Goal: Information Seeking & Learning: Find specific fact

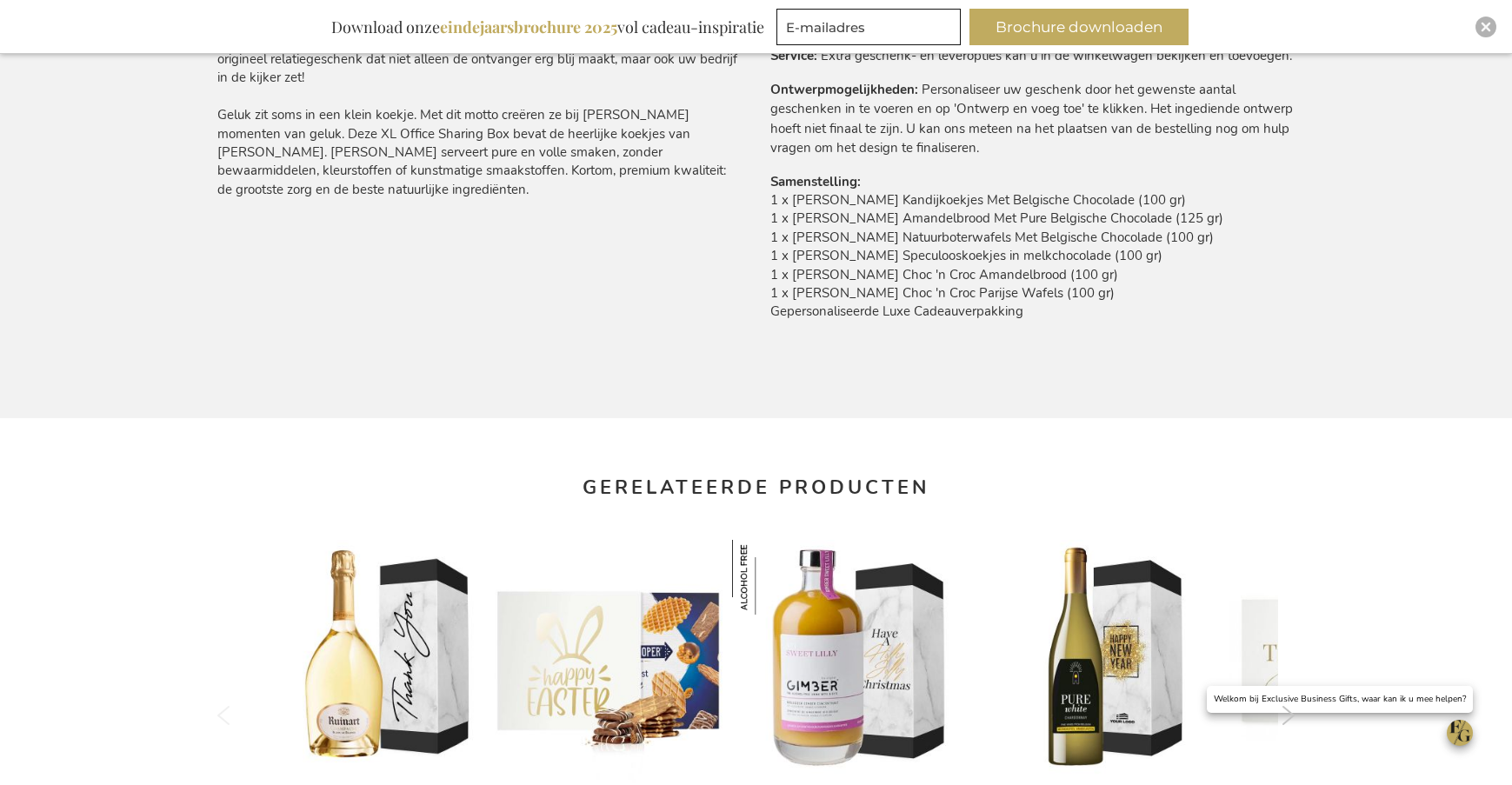
drag, startPoint x: 772, startPoint y: 201, endPoint x: 1039, endPoint y: 327, distance: 295.2
click at [1039, 327] on td "1 x Jules Destrooper Kandijkoekjes Met Belgische Chocolade (100 gr) 1 x Jules D…" at bounding box center [1033, 260] width 525 height 139
copy td "1 x Jules Destrooper Kandijkoekjes Met Belgische Chocolade (100 gr) 1 x Jules D…"
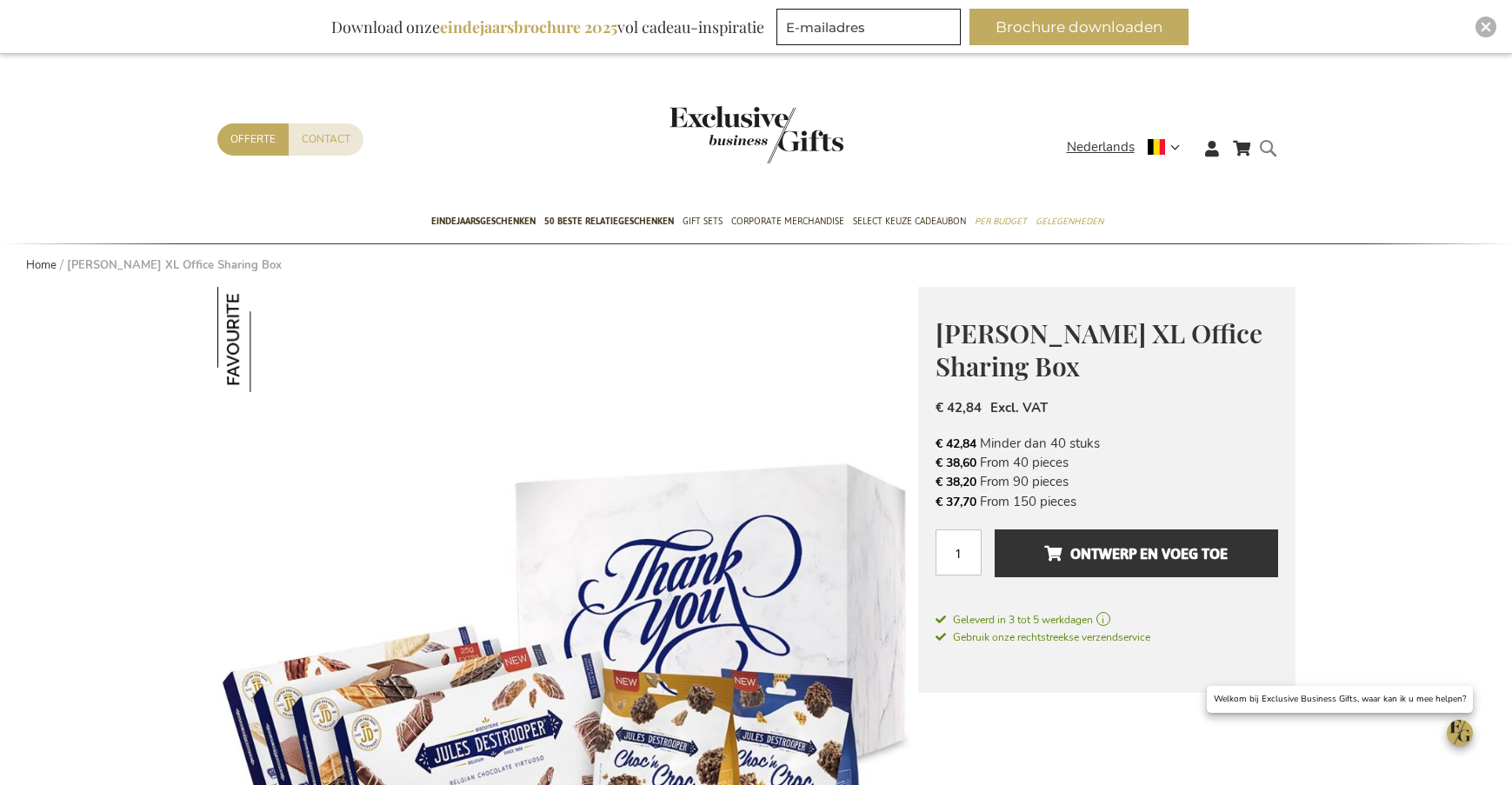
click at [1264, 148] on form "Search Search" at bounding box center [1273, 162] width 17 height 50
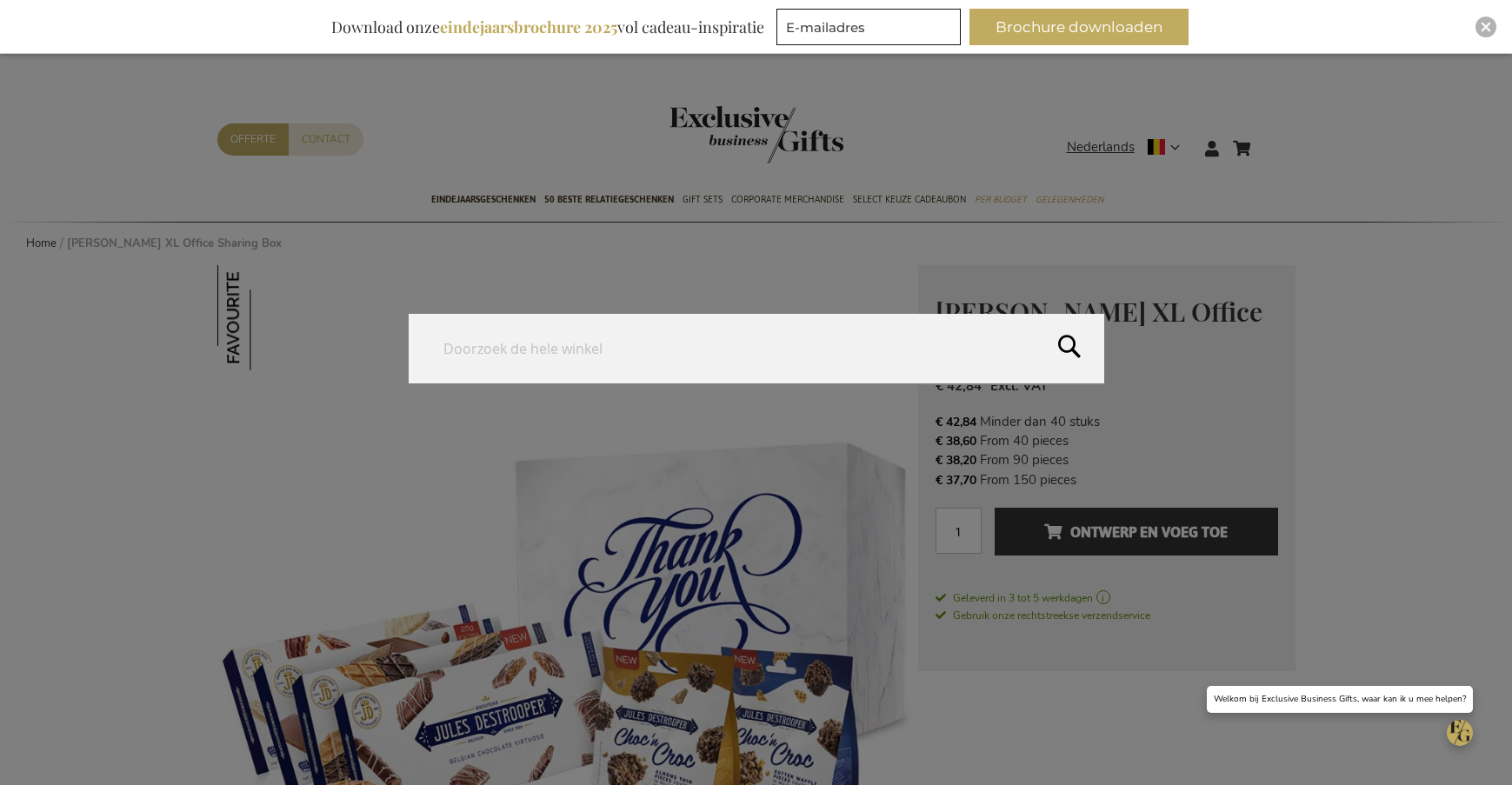
paste input "KDNT-2508-PREM-SPIC-OIL"
drag, startPoint x: 519, startPoint y: 350, endPoint x: 363, endPoint y: 344, distance: 156.1
click at [368, 351] on div "Search KDNT-2508-PREM-SPIC-OIL" at bounding box center [756, 349] width 1512 height 71
type input "PREM-SPIC-OIL"
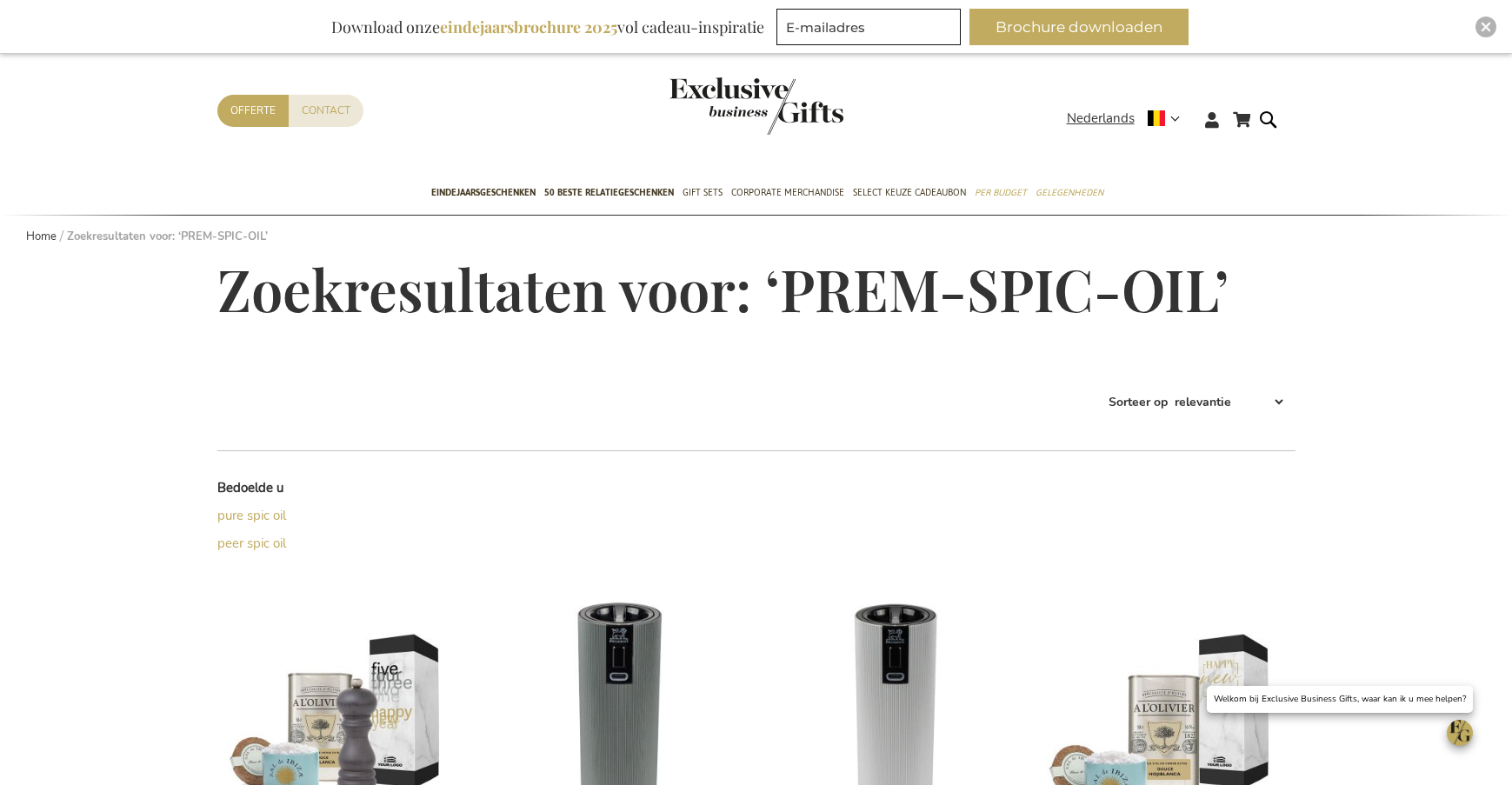
scroll to position [348, 0]
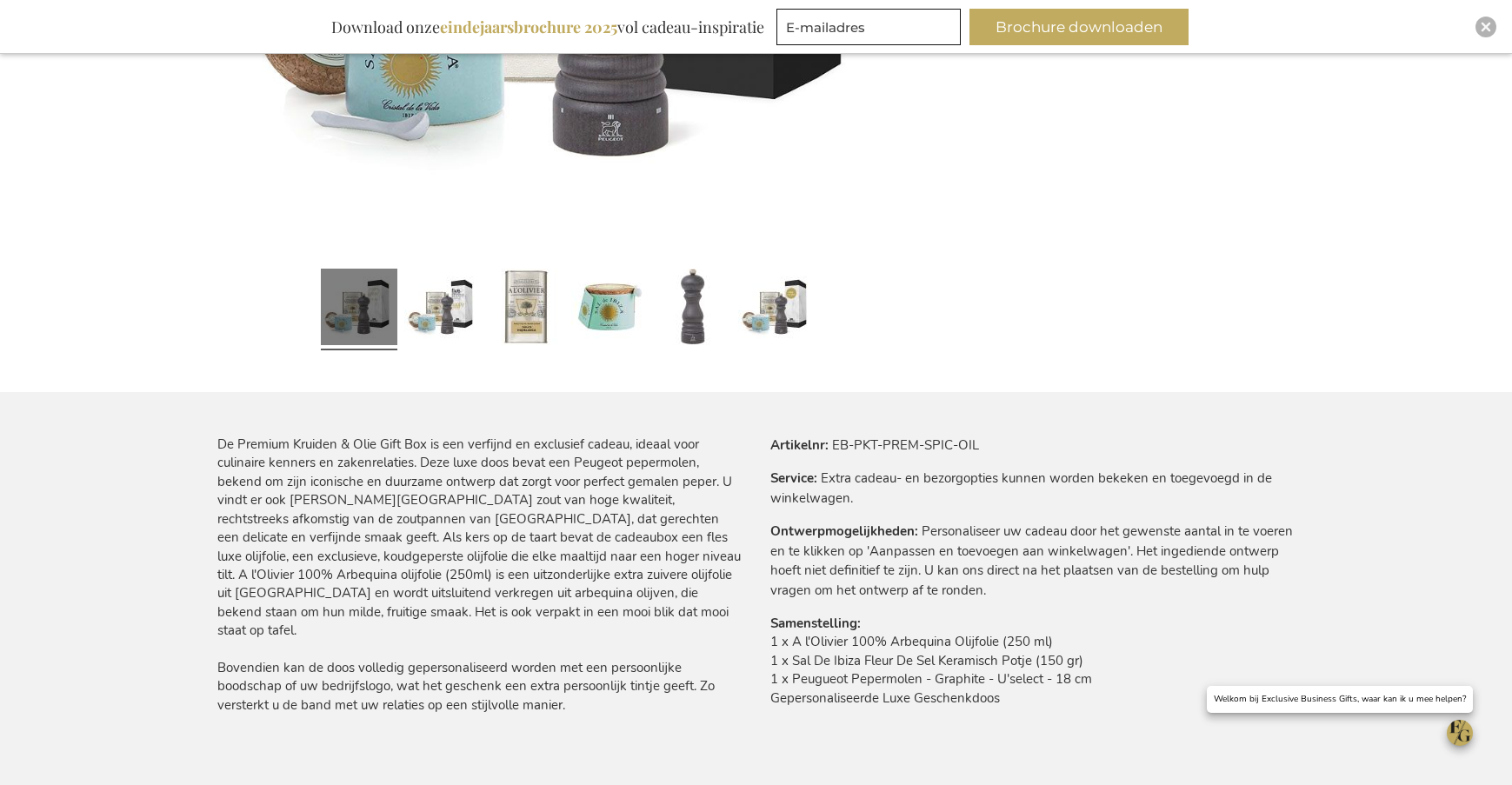
scroll to position [727, 0]
drag, startPoint x: 767, startPoint y: 644, endPoint x: 1036, endPoint y: 710, distance: 277.0
click at [1036, 710] on div "Meer informatie Artikelnr EB-PKT-PREM-SPIC-OIL Service Extra cadeau- en bezorgo…" at bounding box center [1026, 584] width 539 height 294
drag, startPoint x: 793, startPoint y: 665, endPoint x: 738, endPoint y: 656, distance: 55.7
click at [793, 665] on td "1 x A l'Olivier 100% Arbequina Olijfolie (250 ml) 1 x Sal De Ibiza Fleur De Sel…" at bounding box center [1033, 675] width 525 height 84
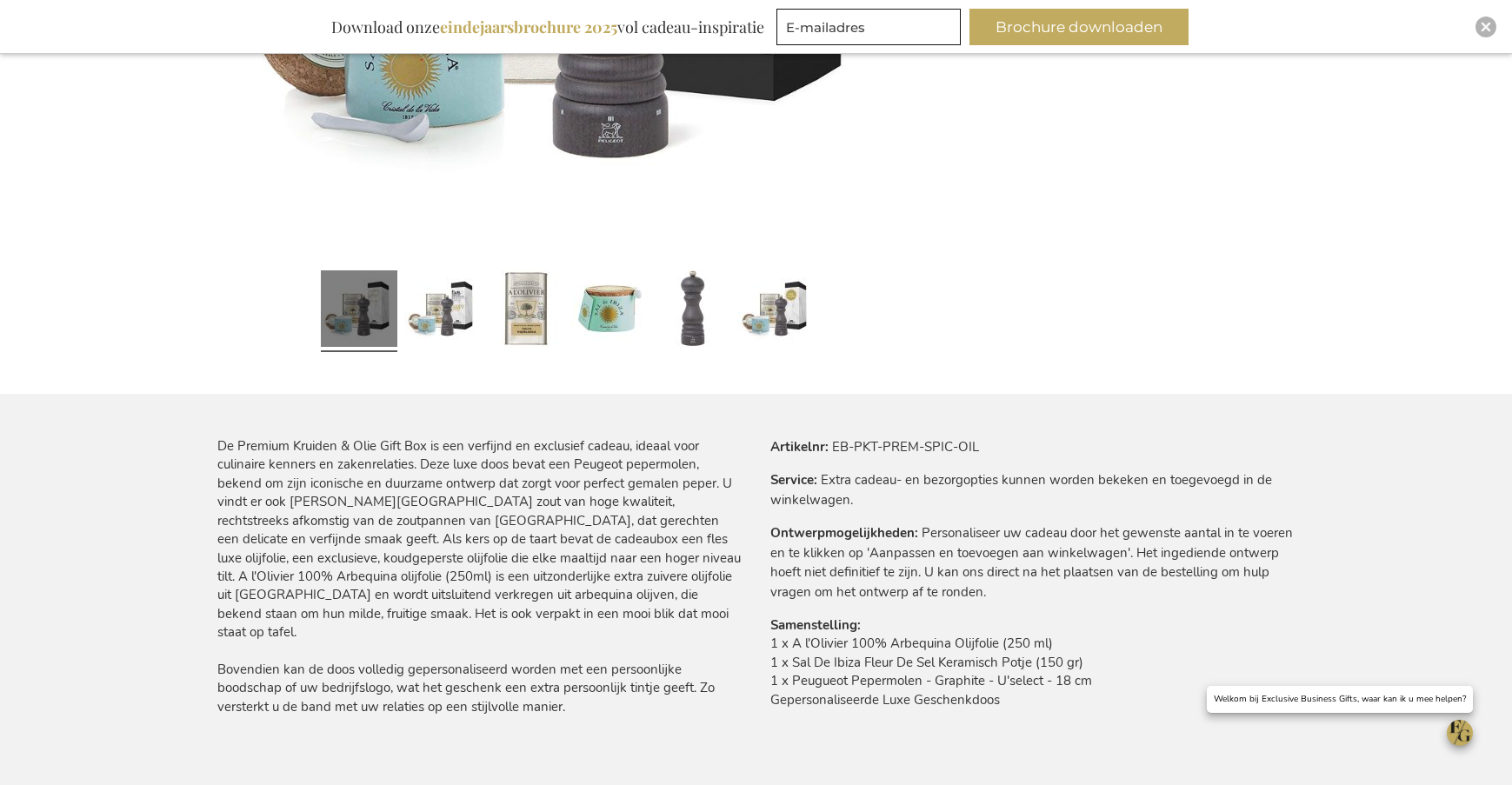
drag, startPoint x: 772, startPoint y: 645, endPoint x: 1019, endPoint y: 709, distance: 255.2
click at [1019, 709] on td "1 x A l'Olivier 100% Arbequina Olijfolie (250 ml) 1 x Sal De Ibiza Fleur De Sel…" at bounding box center [1033, 675] width 525 height 84
copy td "1 x A l'Olivier 100% Arbequina Olijfolie (250 ml) 1 x Sal De Ibiza Fleur De Sel…"
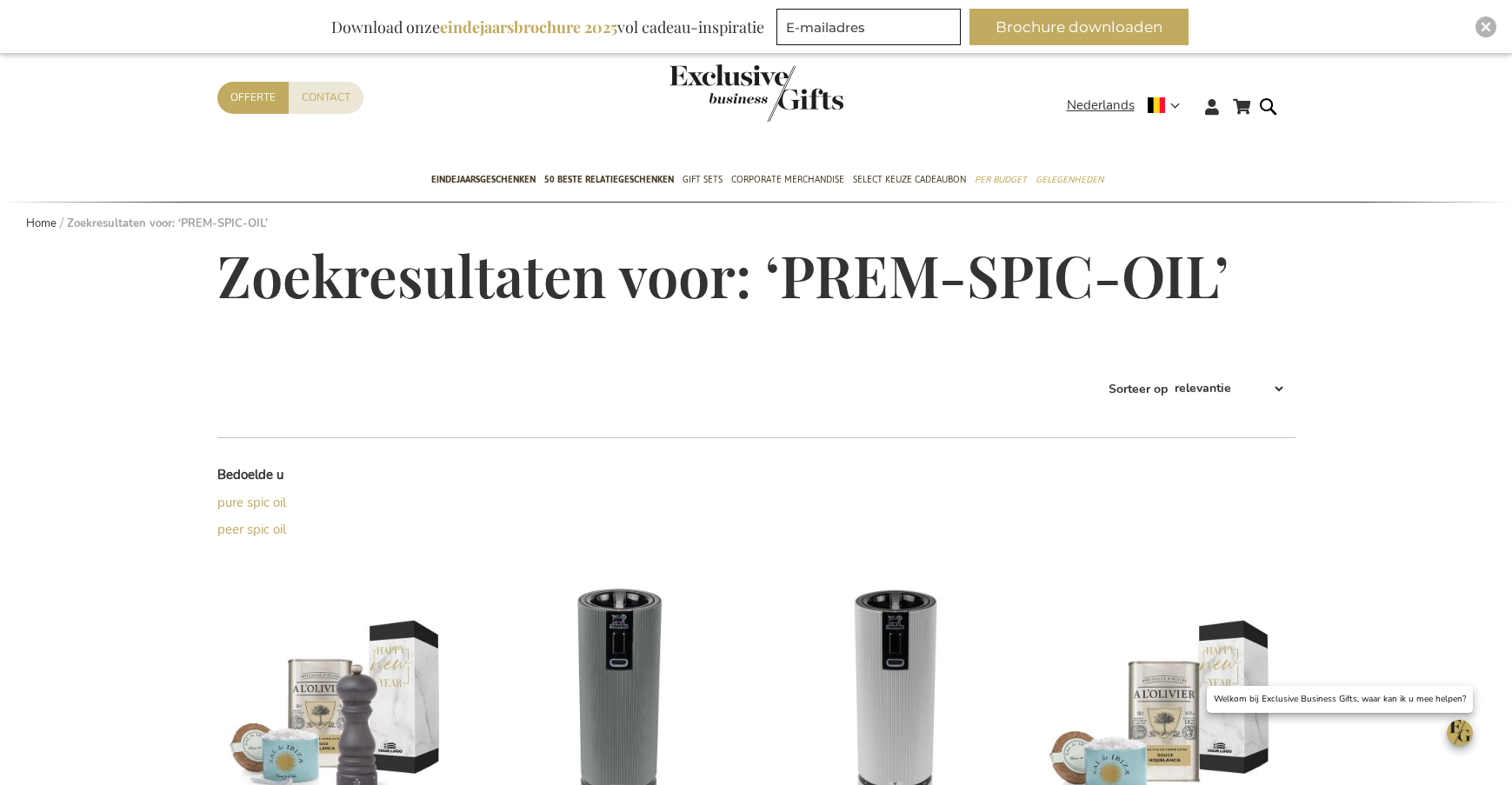
scroll to position [556, 0]
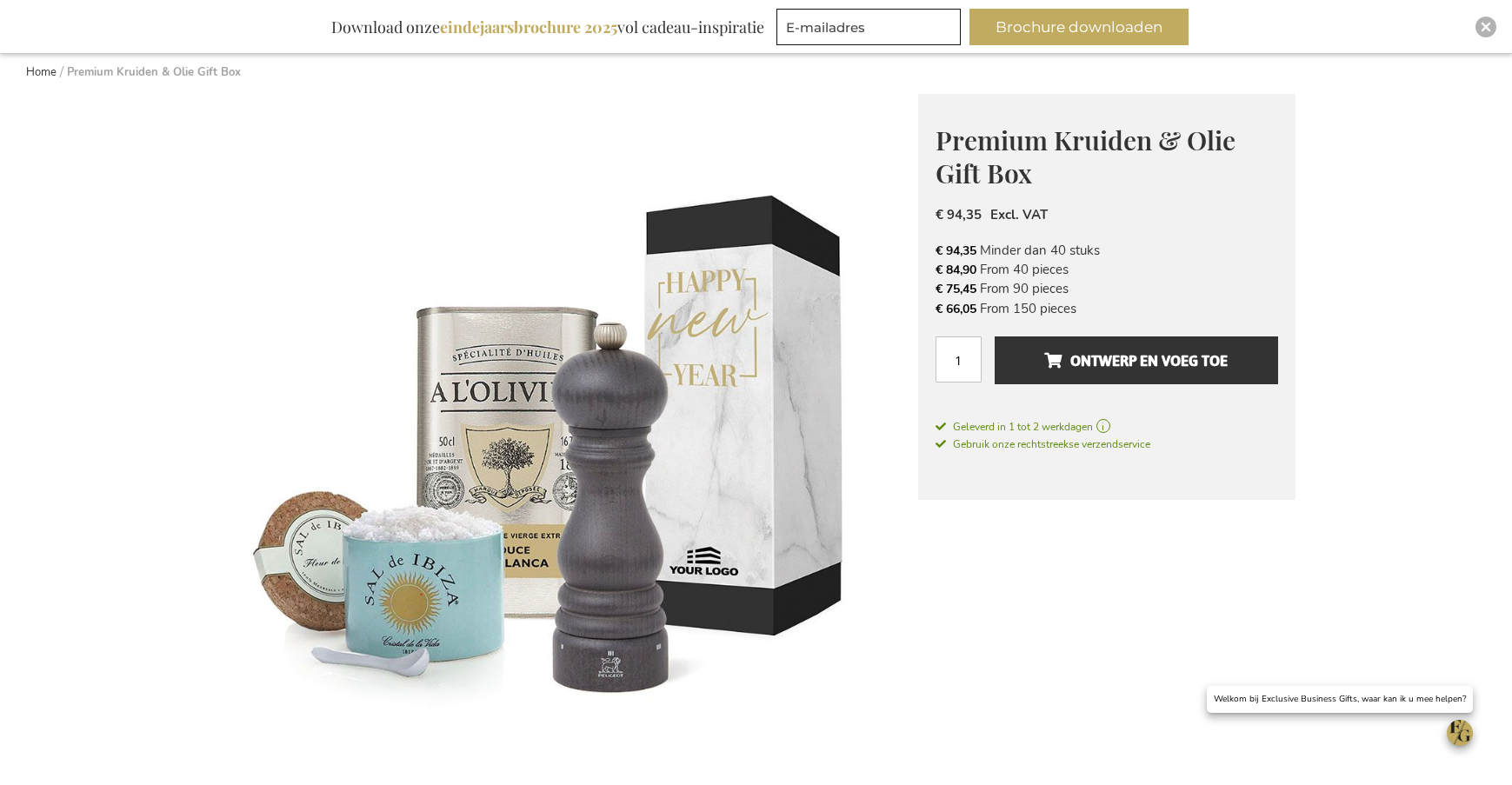
scroll to position [187, 0]
